Goal: Navigation & Orientation: Go to known website

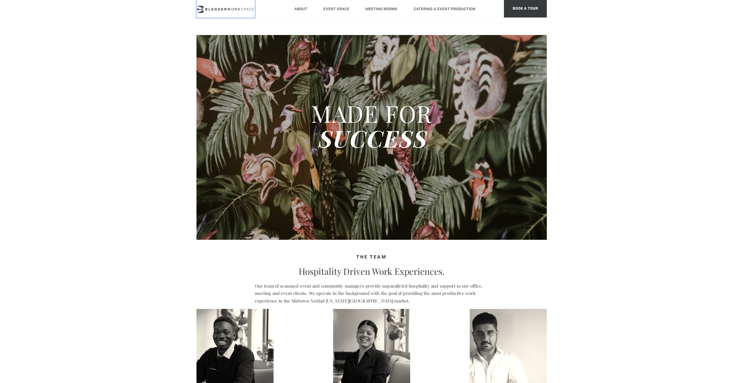
click at [216, 7] on icon at bounding box center [225, 9] width 58 height 7
